Goal: Information Seeking & Learning: Learn about a topic

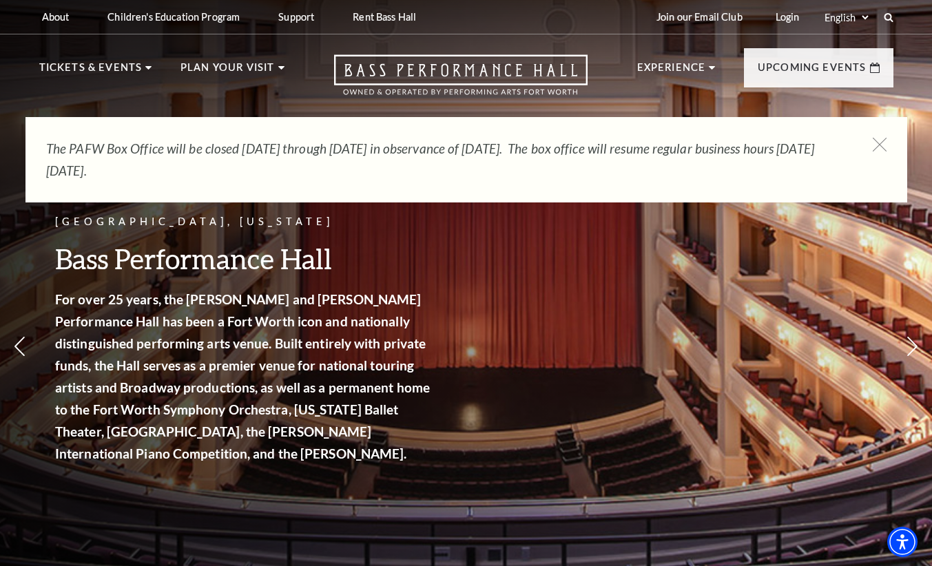
click at [325, 328] on strong "For over 25 years, the [PERSON_NAME] and [PERSON_NAME] Performance Hall has bee…" at bounding box center [242, 376] width 375 height 170
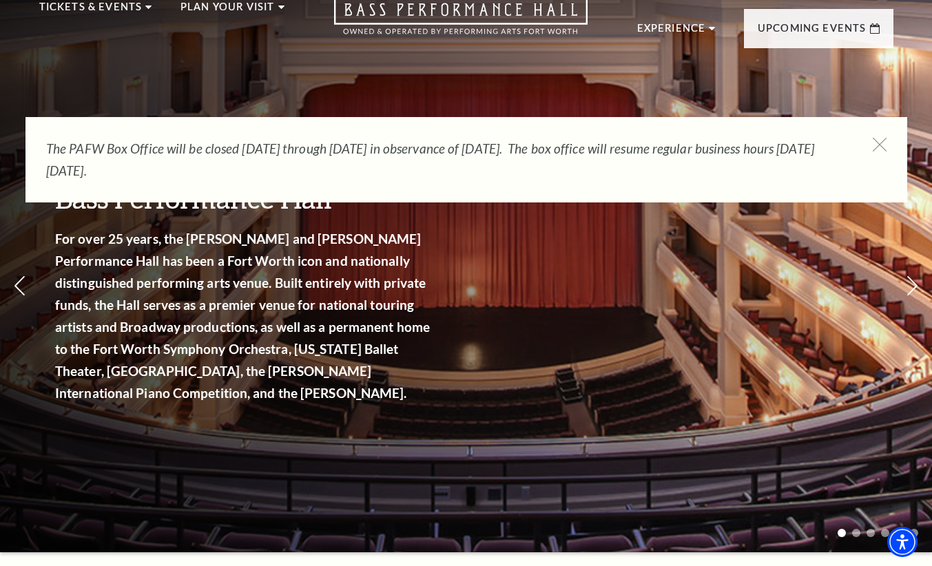
scroll to position [55, 0]
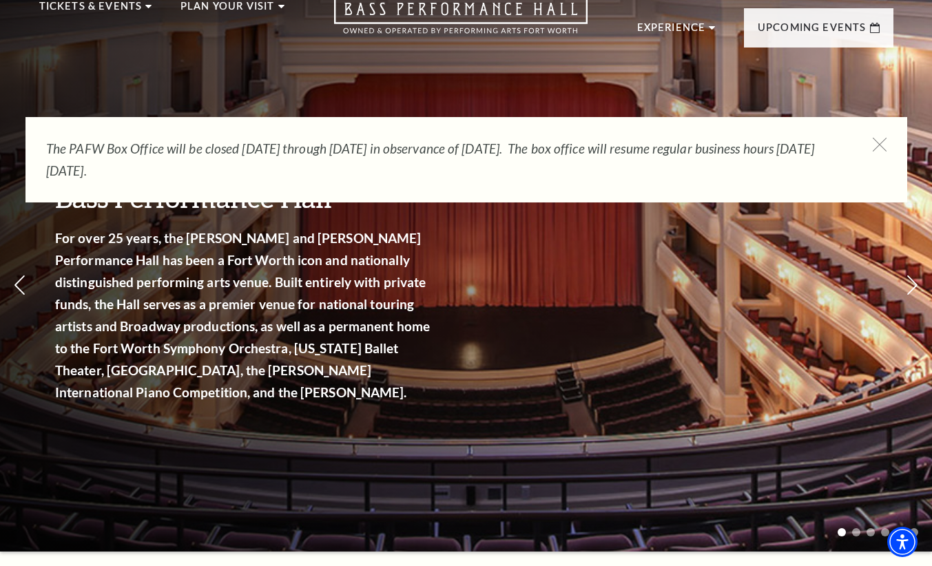
click at [880, 135] on div "The PAFW Box Office will be closed [DATE] through [DATE] in observance of [DATE…" at bounding box center [465, 159] width 881 height 85
click at [830, 34] on p "Upcoming Events" at bounding box center [811, 31] width 109 height 25
click at [461, 397] on link "View Full Calendar" at bounding box center [466, 416] width 160 height 39
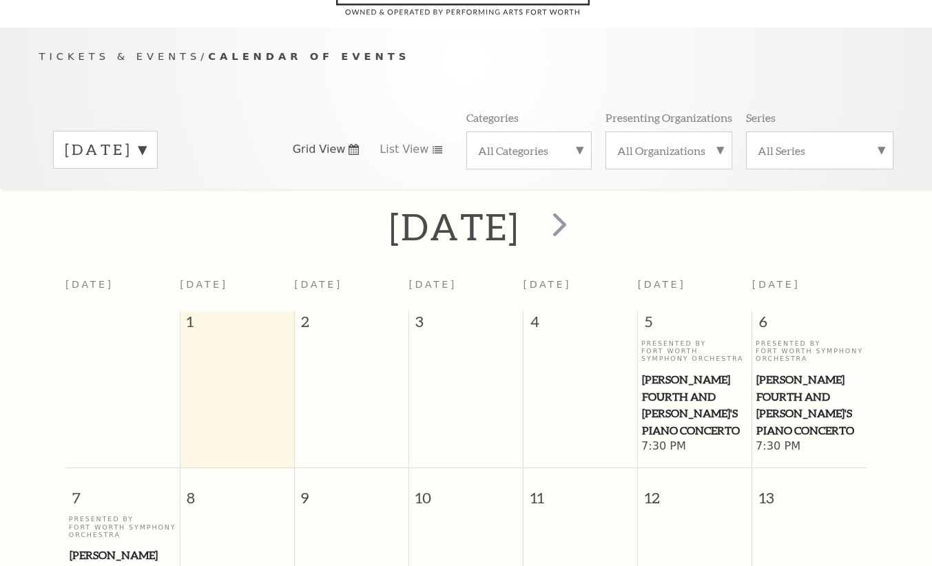
scroll to position [122, 0]
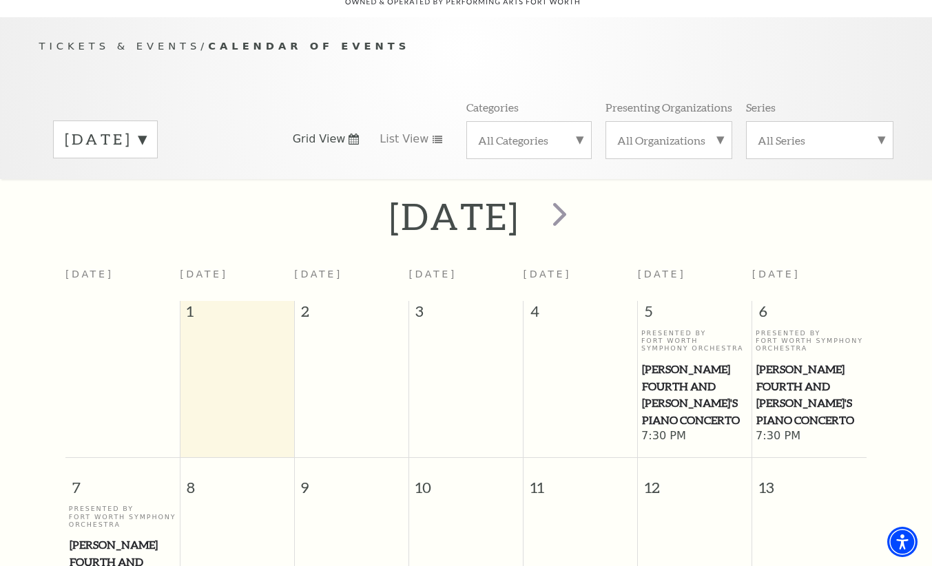
click at [931, 175] on html "Skip to main content Enable accessibility for low vision Open the accessibility…" at bounding box center [466, 161] width 932 height 566
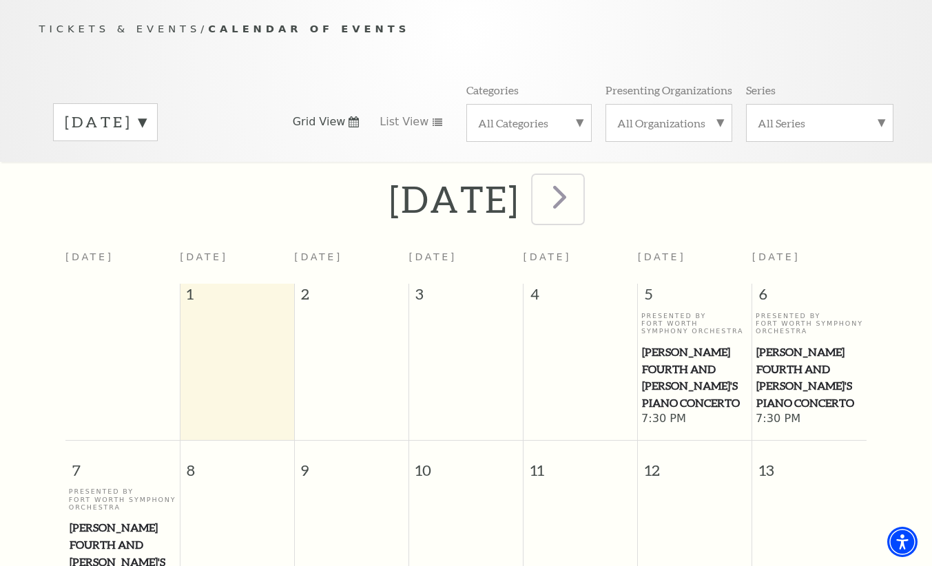
click at [579, 189] on span "next" at bounding box center [559, 196] width 39 height 39
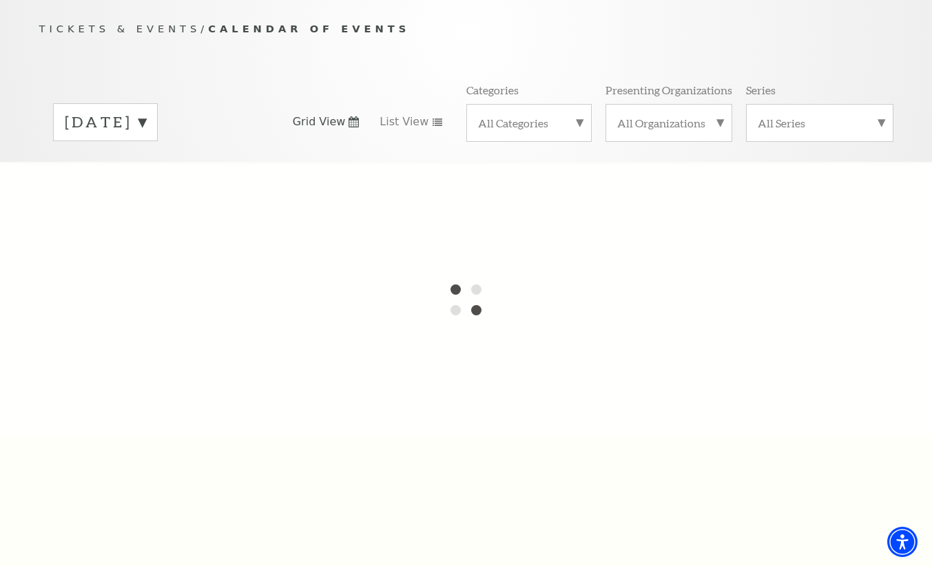
click at [653, 189] on div at bounding box center [466, 299] width 932 height 275
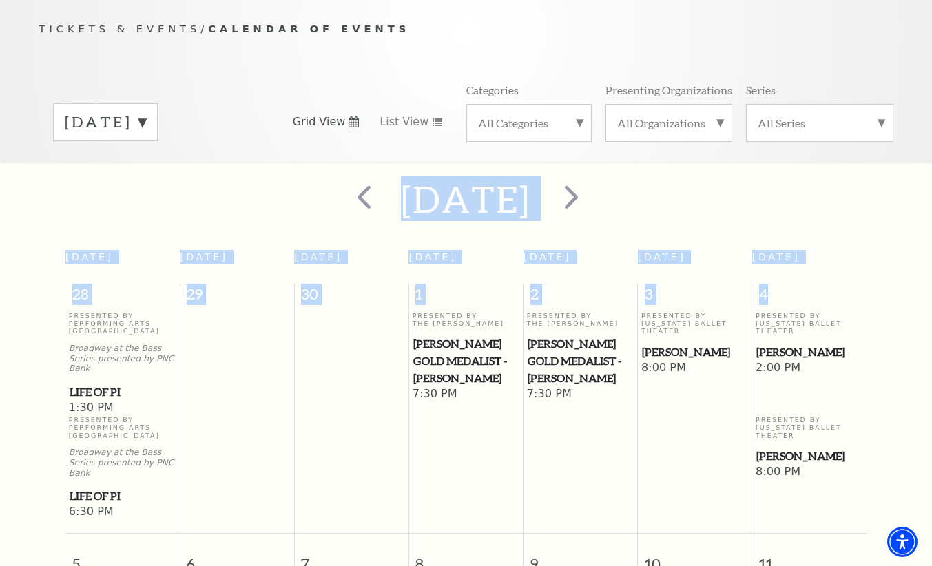
scroll to position [122, 0]
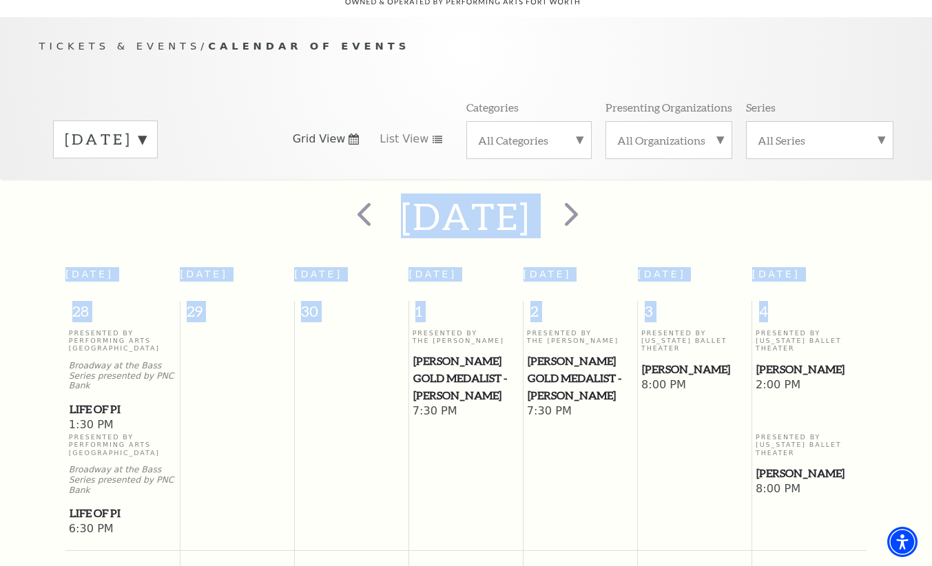
click at [607, 192] on div at bounding box center [569, 216] width 76 height 49
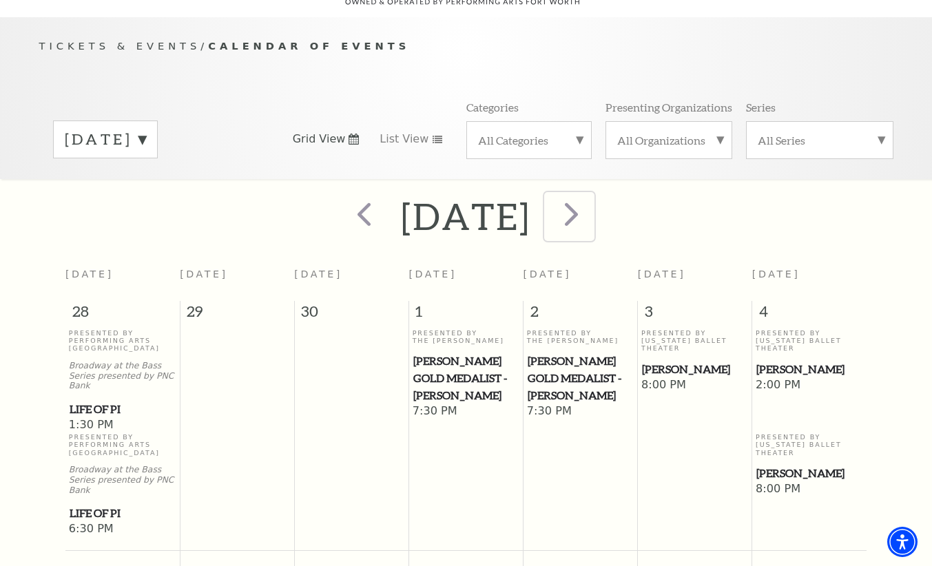
click at [591, 199] on span "next" at bounding box center [571, 213] width 39 height 39
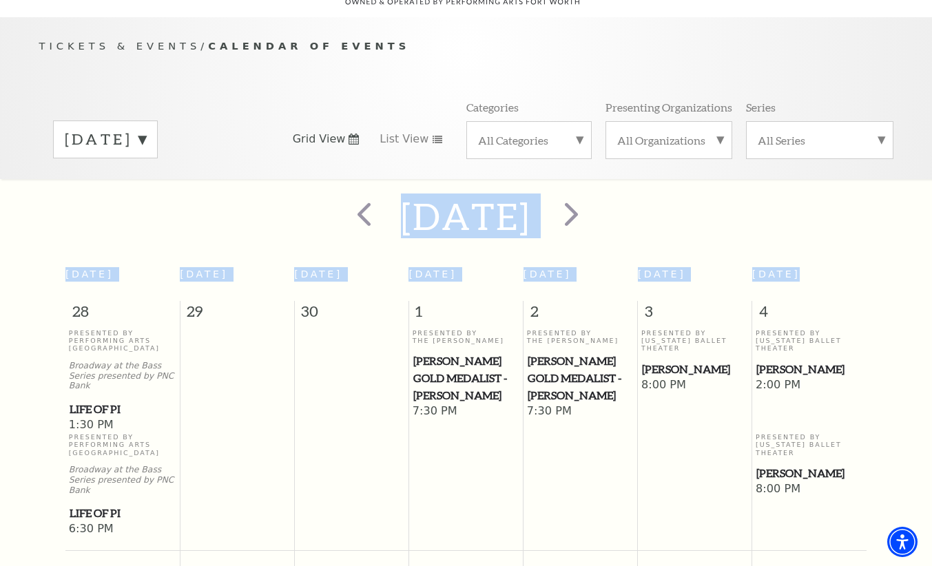
click at [0, 0] on div at bounding box center [0, 0] width 0 height 0
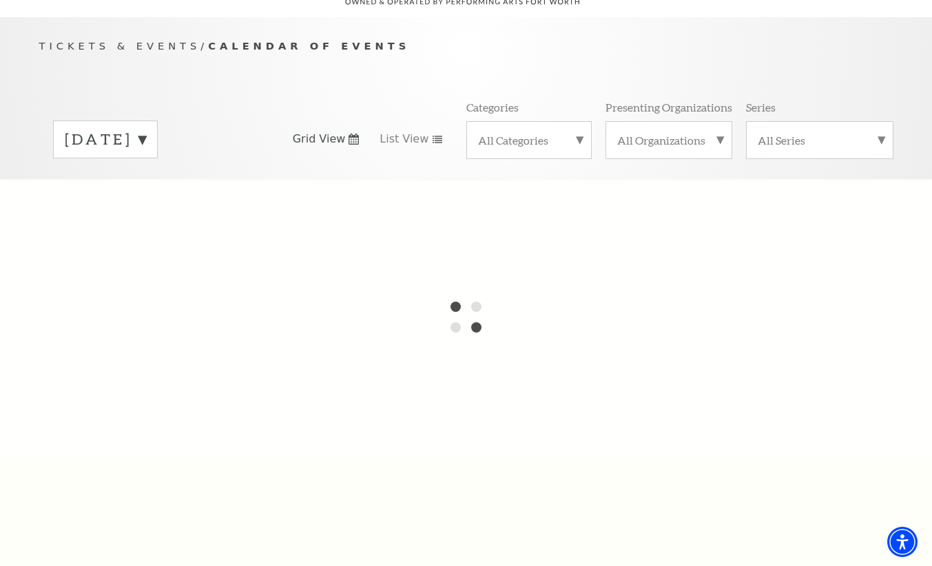
click at [630, 199] on div at bounding box center [466, 316] width 932 height 275
click at [591, 470] on span "next" at bounding box center [571, 489] width 39 height 39
click at [630, 199] on div at bounding box center [466, 316] width 932 height 275
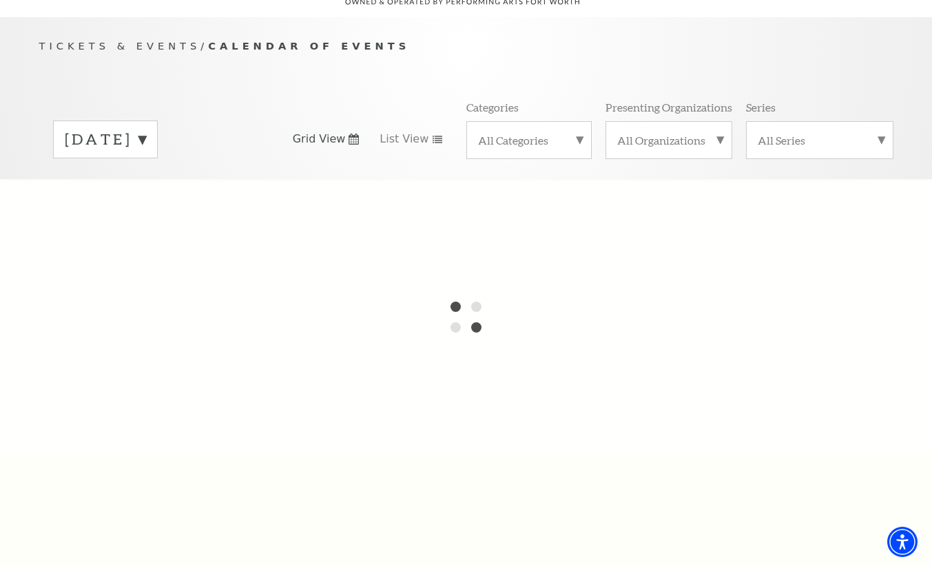
click at [630, 199] on div at bounding box center [466, 316] width 932 height 275
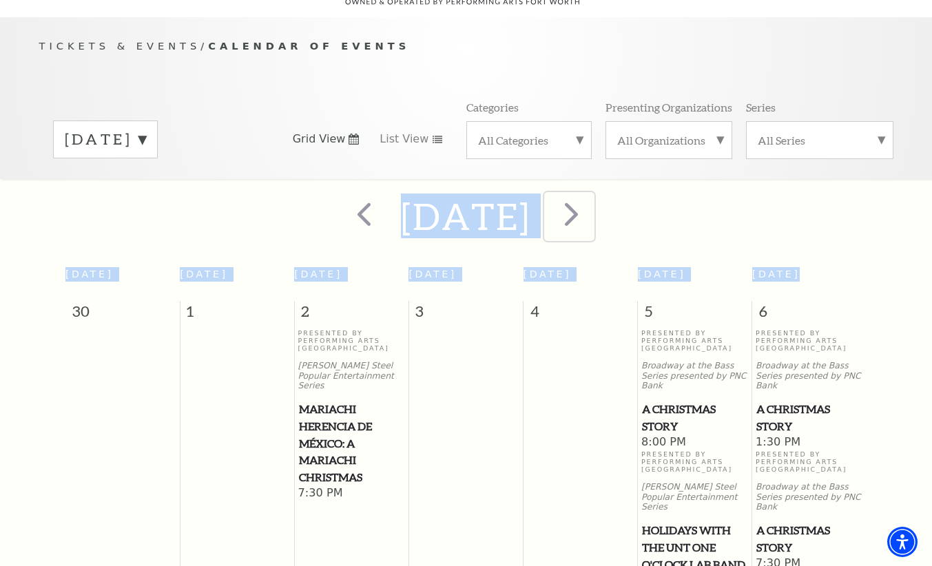
click at [591, 199] on span "next" at bounding box center [571, 213] width 39 height 39
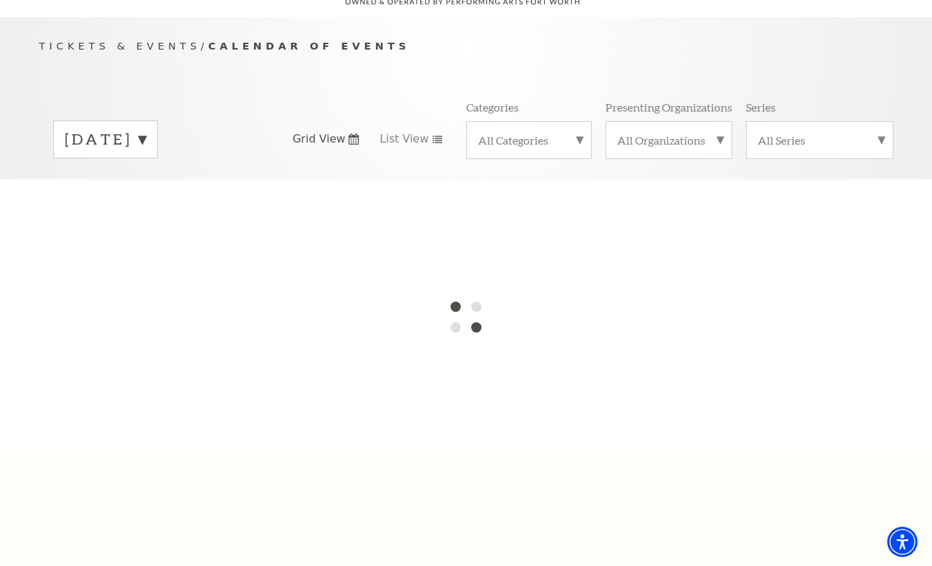
click at [630, 199] on div at bounding box center [466, 316] width 932 height 275
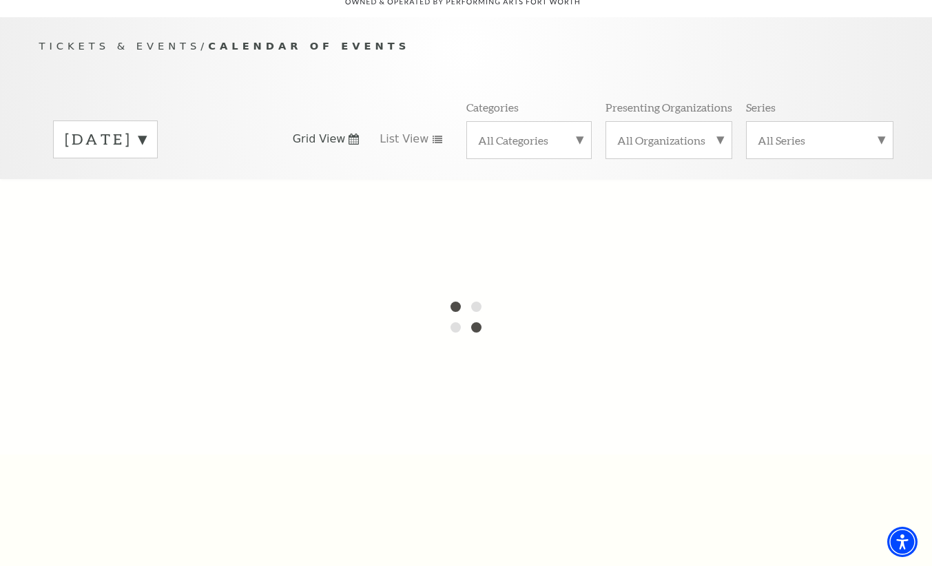
click at [630, 199] on div at bounding box center [466, 316] width 932 height 275
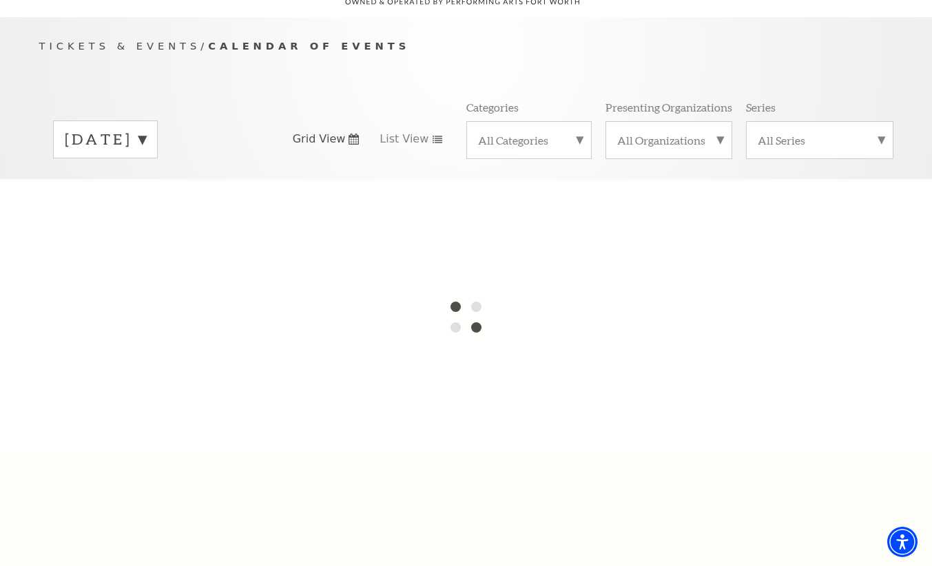
click at [630, 199] on div at bounding box center [466, 316] width 932 height 275
click at [158, 140] on div "December 2025" at bounding box center [105, 140] width 105 height 38
click at [198, 342] on div at bounding box center [466, 316] width 932 height 275
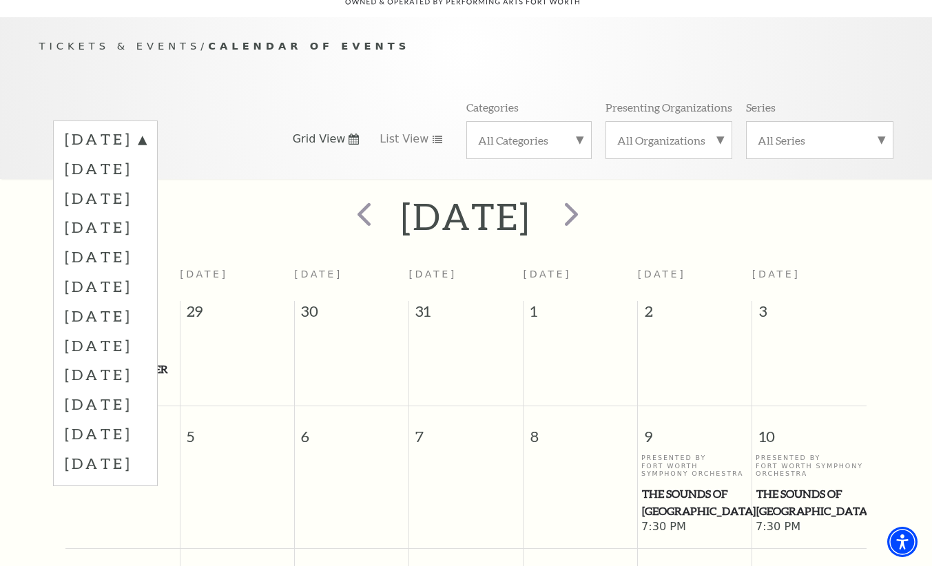
click at [126, 448] on label "August 2026" at bounding box center [105, 463] width 81 height 30
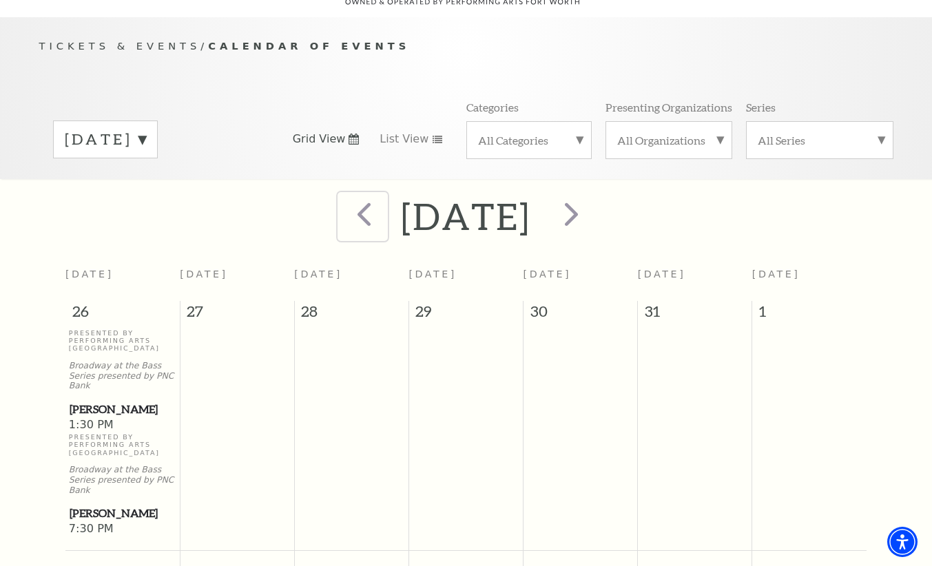
click at [344, 205] on span "prev" at bounding box center [363, 213] width 39 height 39
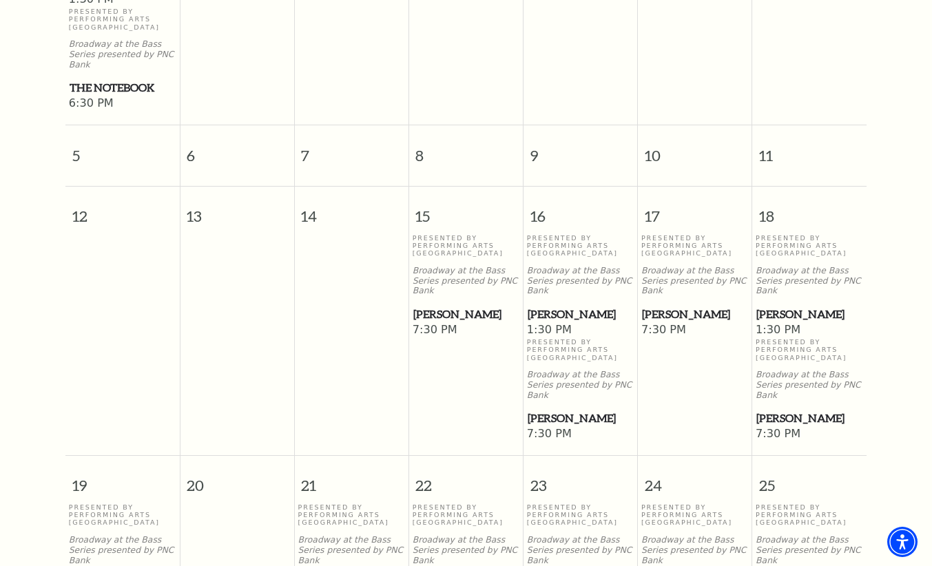
scroll to position [550, 0]
